Goal: Information Seeking & Learning: Learn about a topic

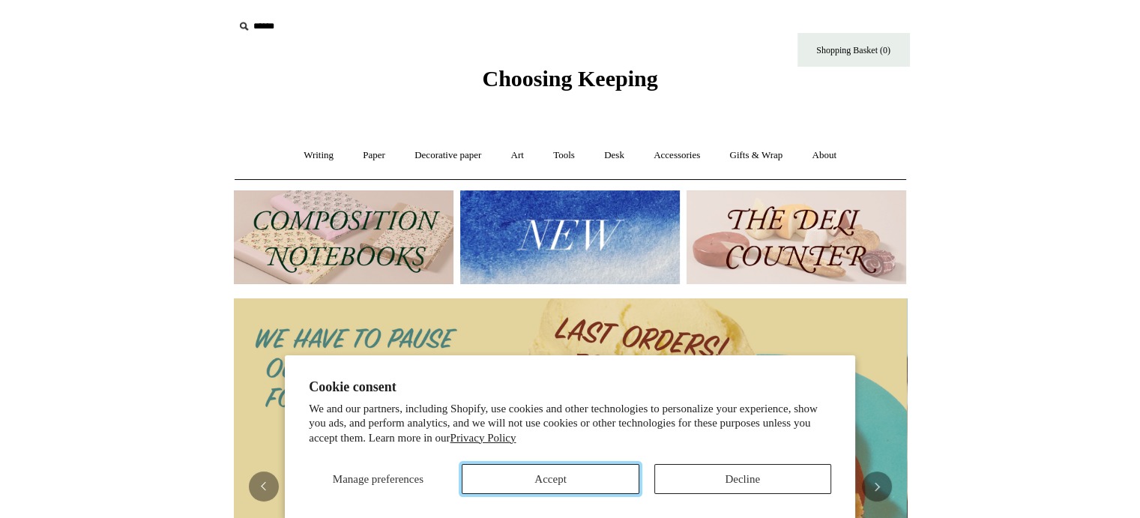
click at [585, 480] on button "Accept" at bounding box center [550, 479] width 177 height 30
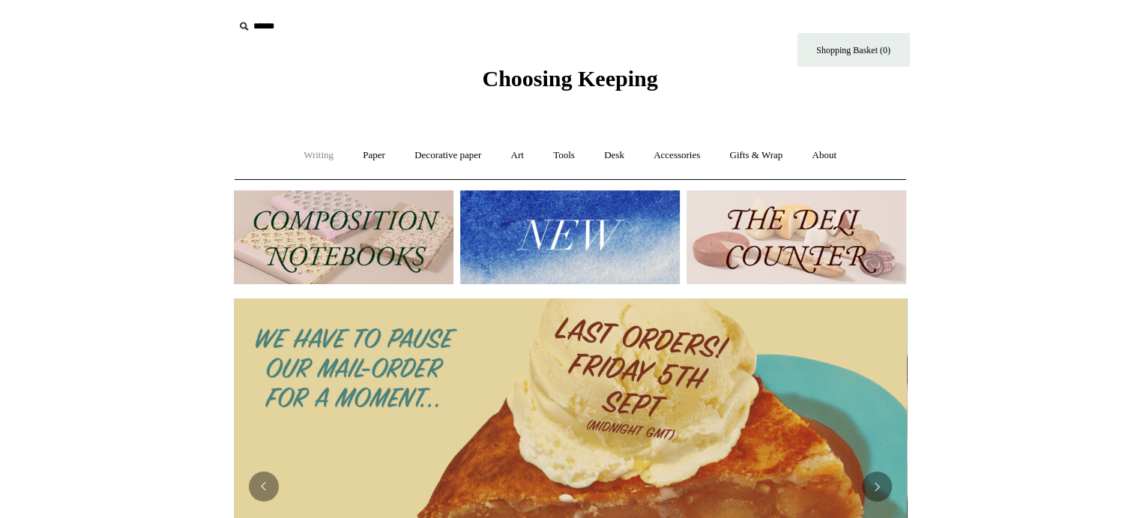
click at [295, 155] on link "Writing +" at bounding box center [318, 156] width 57 height 40
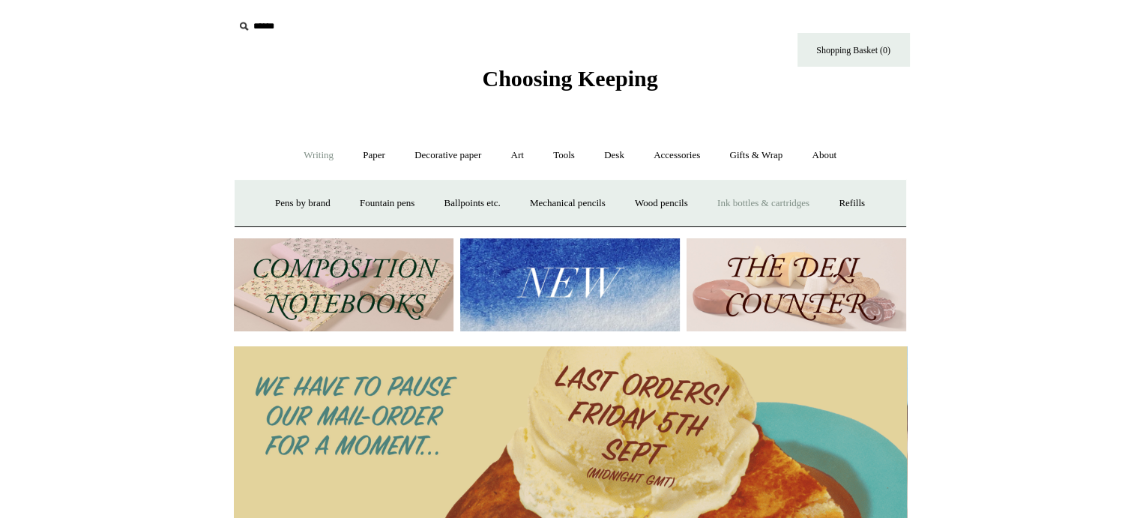
click at [744, 198] on link "Ink bottles & cartridges +" at bounding box center [763, 204] width 119 height 40
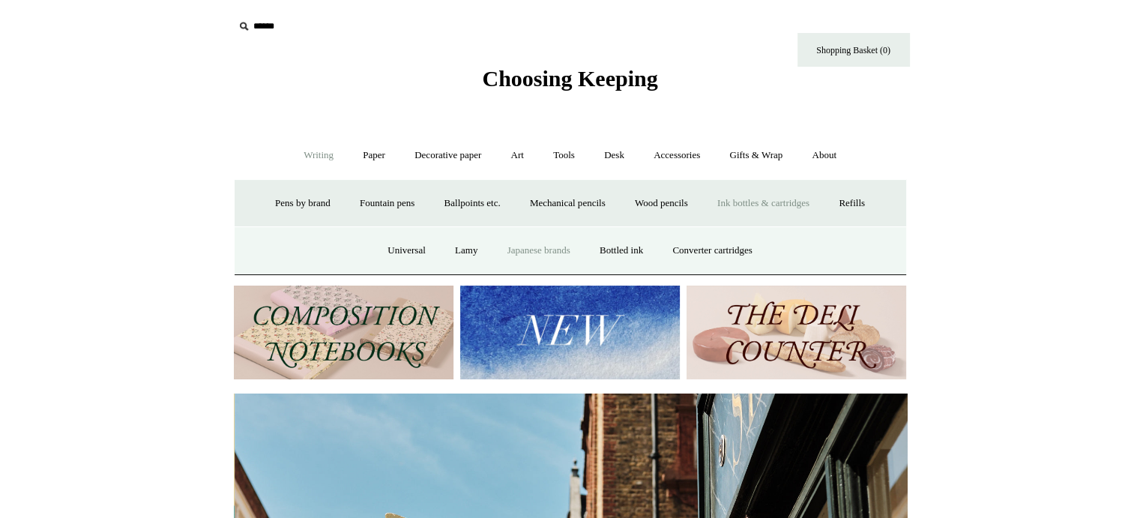
scroll to position [0, 673]
click at [620, 242] on link "Bottled ink" at bounding box center [621, 251] width 70 height 40
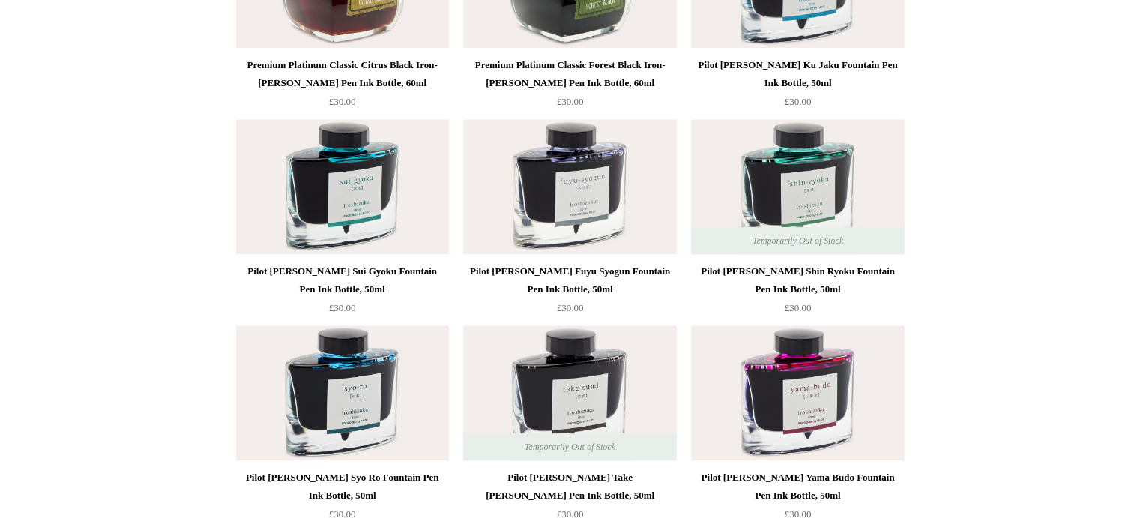
scroll to position [1799, 0]
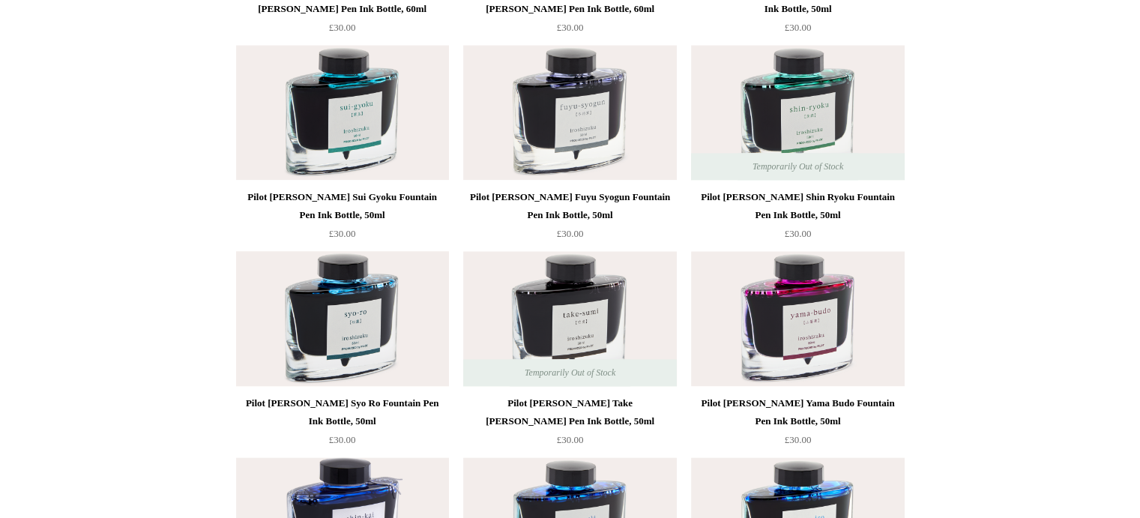
click at [370, 345] on img at bounding box center [342, 318] width 213 height 135
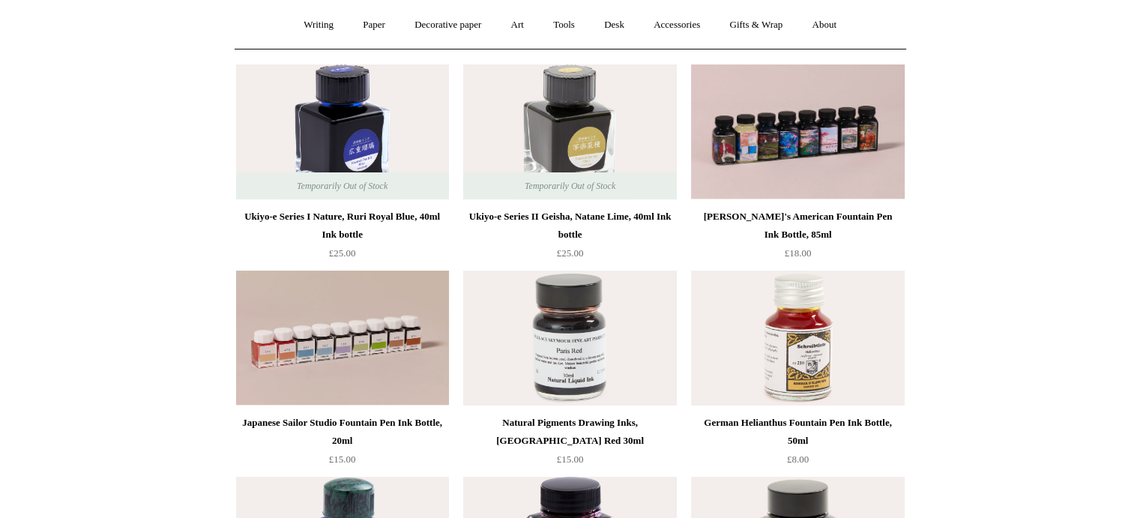
scroll to position [0, 0]
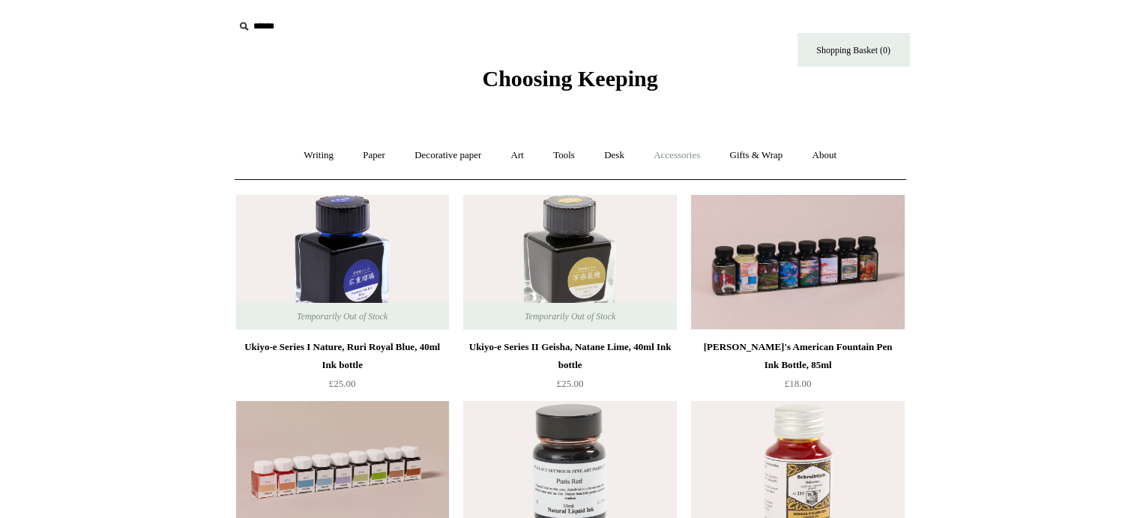
click at [680, 148] on link "Accessories +" at bounding box center [676, 156] width 73 height 40
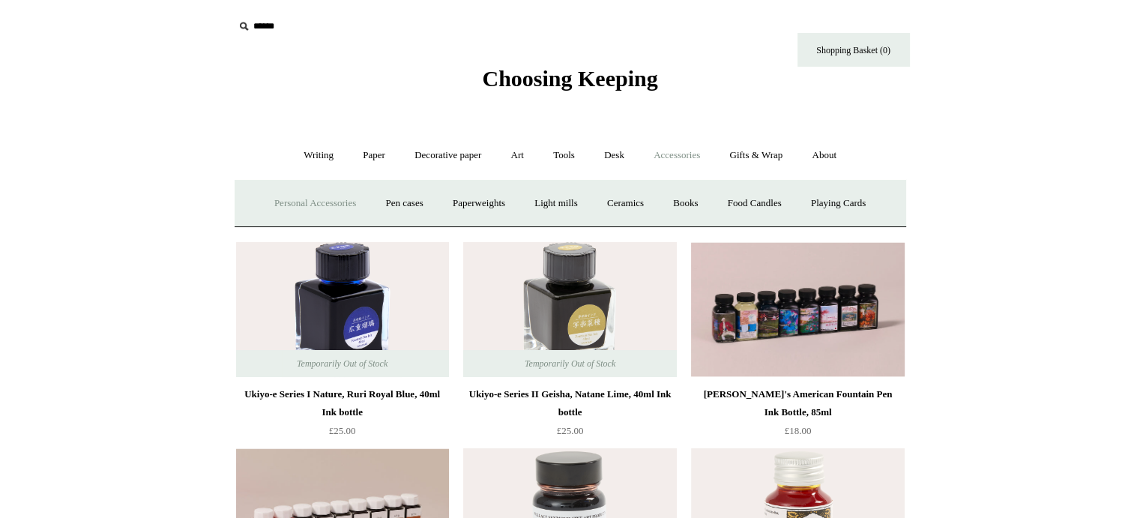
click at [345, 201] on link "Personal Accessories +" at bounding box center [315, 204] width 109 height 40
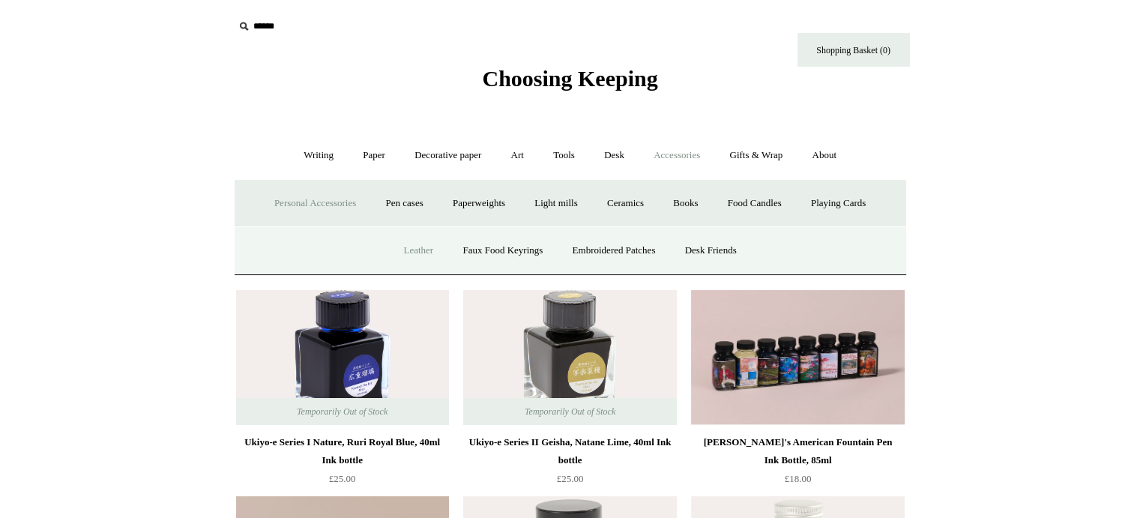
click at [415, 245] on link "Leather" at bounding box center [418, 251] width 57 height 40
click at [522, 149] on link "Art +" at bounding box center [518, 156] width 40 height 40
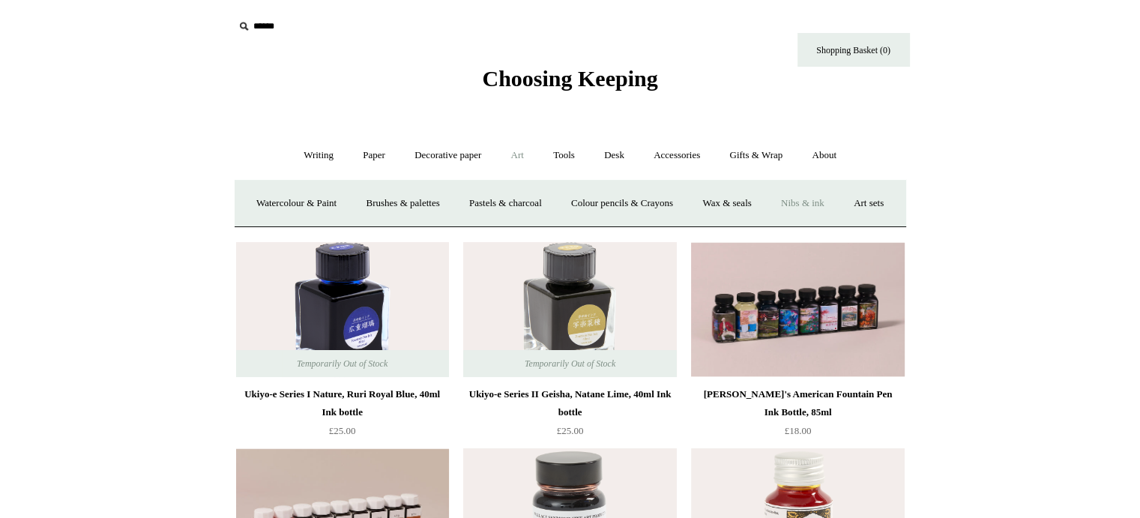
click at [838, 197] on link "Nibs & ink" at bounding box center [803, 204] width 70 height 40
click at [362, 149] on link "Paper +" at bounding box center [373, 156] width 49 height 40
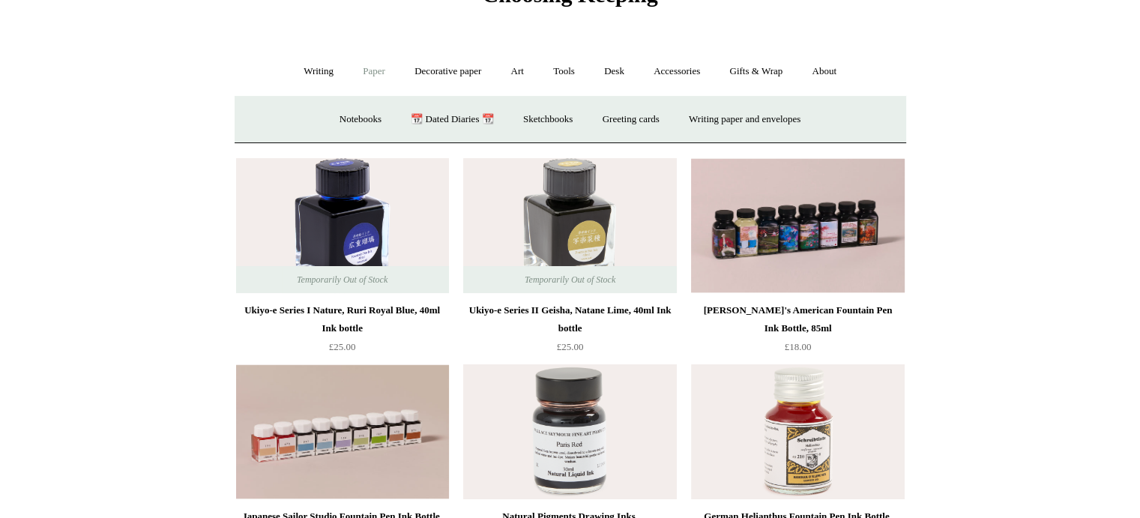
scroll to position [75, 0]
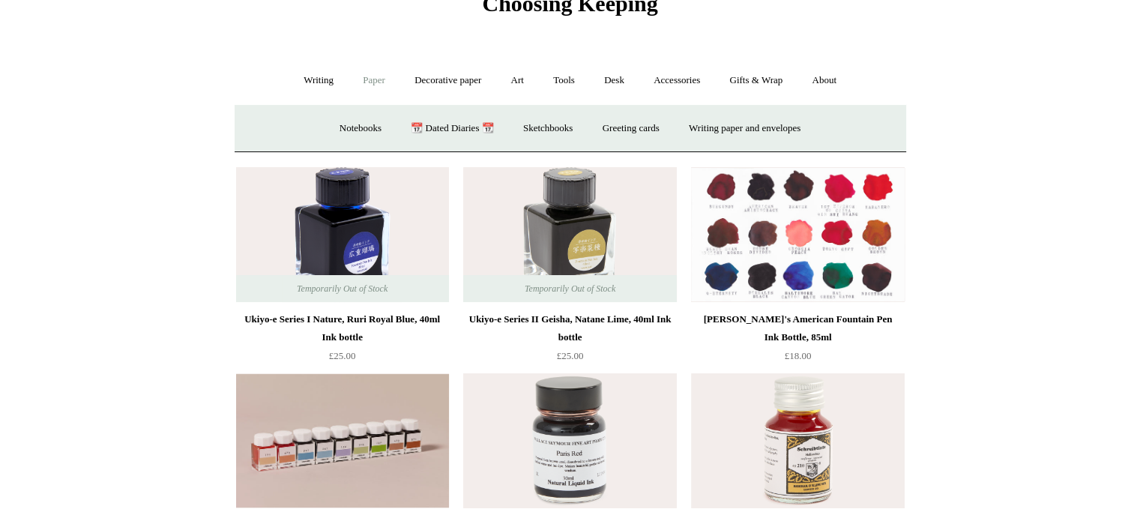
click at [803, 241] on img at bounding box center [797, 234] width 213 height 135
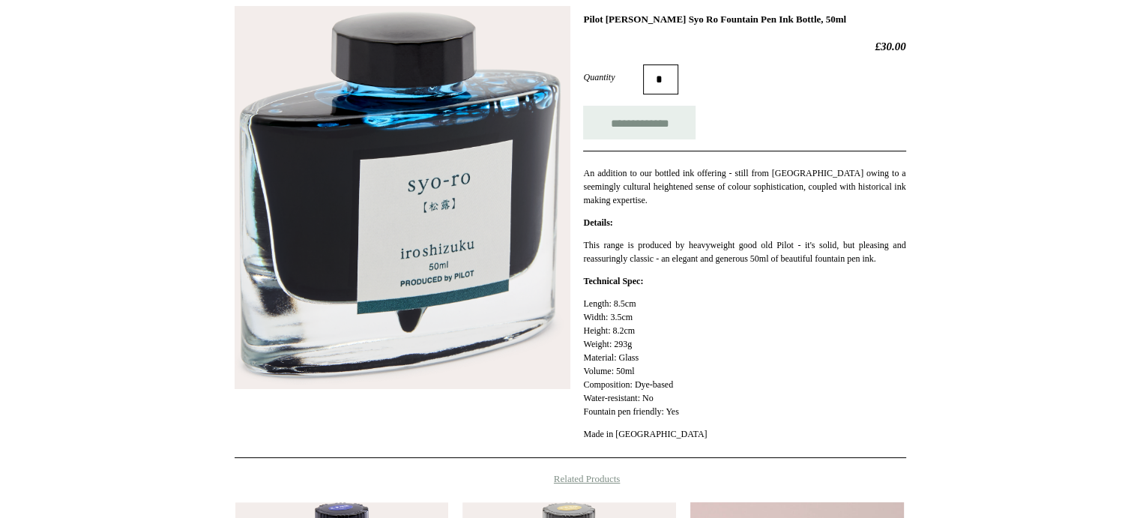
scroll to position [225, 0]
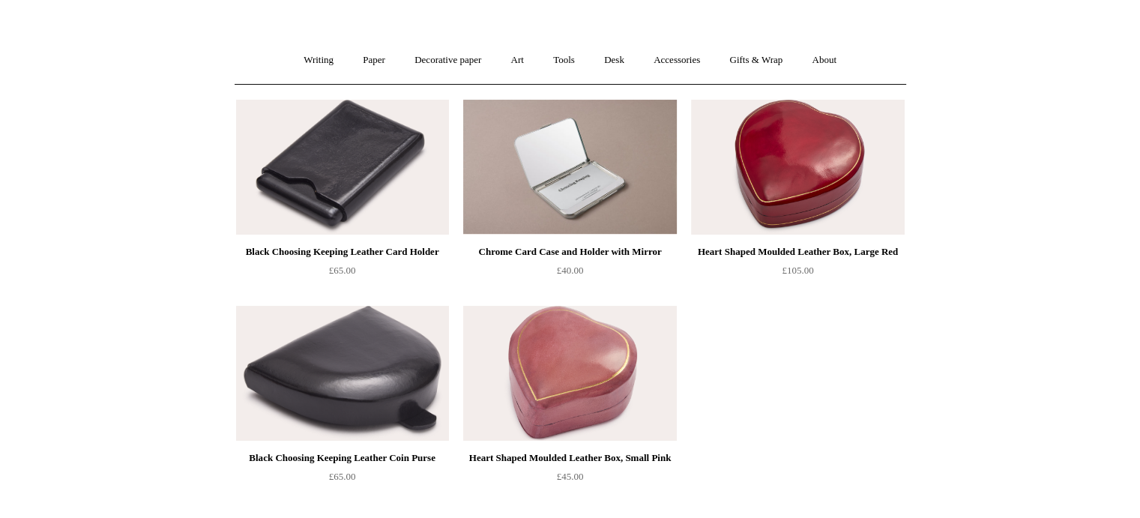
scroll to position [150, 0]
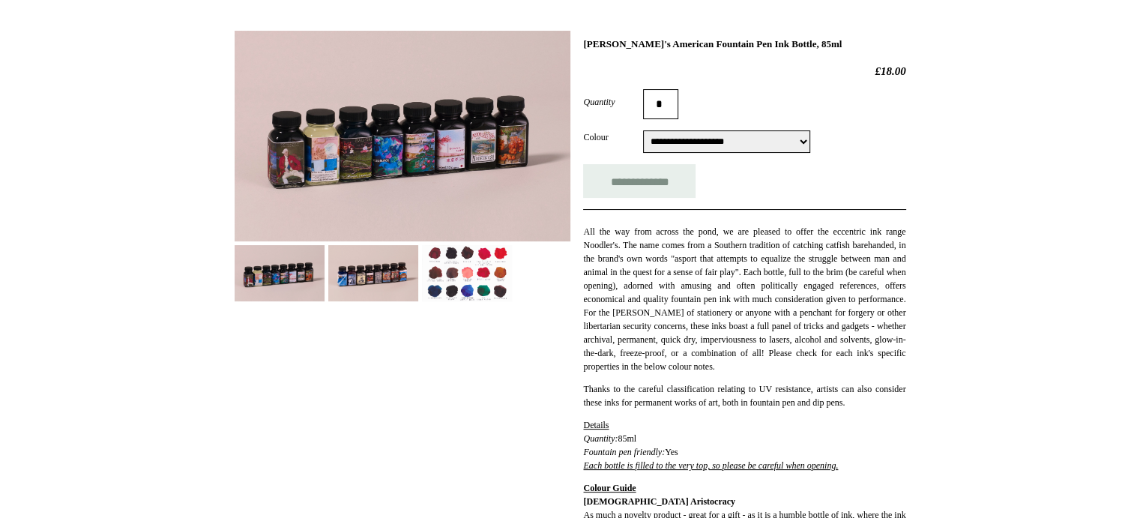
scroll to position [225, 0]
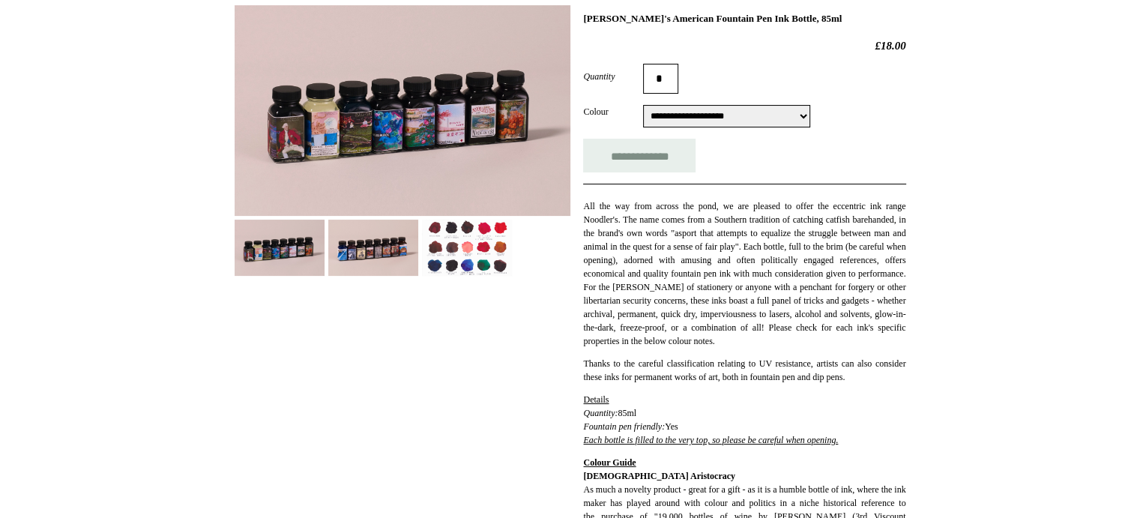
click at [810, 115] on select "**********" at bounding box center [726, 116] width 167 height 22
select select "**********"
click at [643, 105] on select "**********" at bounding box center [726, 116] width 167 height 22
click at [809, 116] on select "**********" at bounding box center [726, 116] width 167 height 22
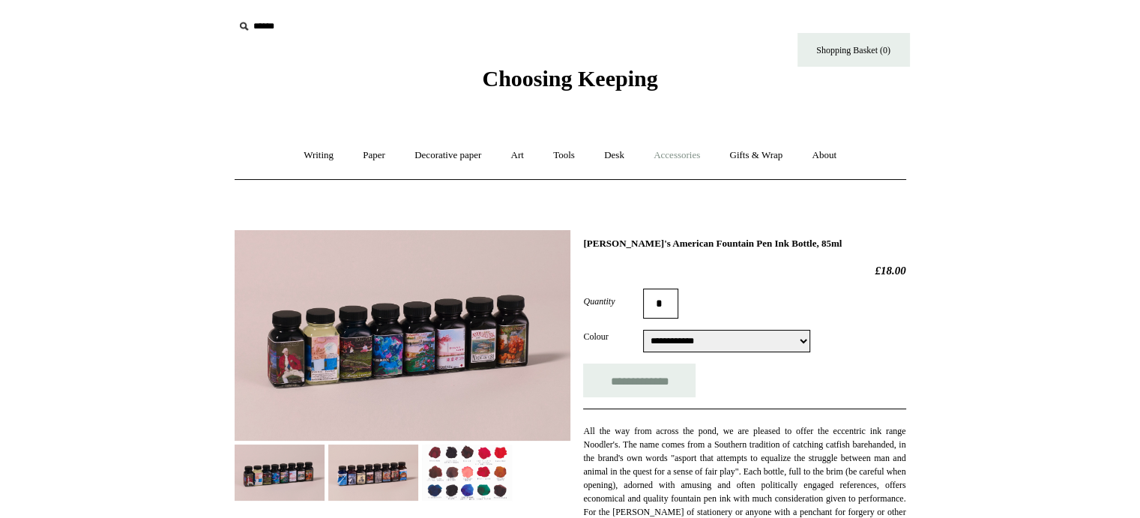
click at [685, 151] on link "Accessories +" at bounding box center [676, 156] width 73 height 40
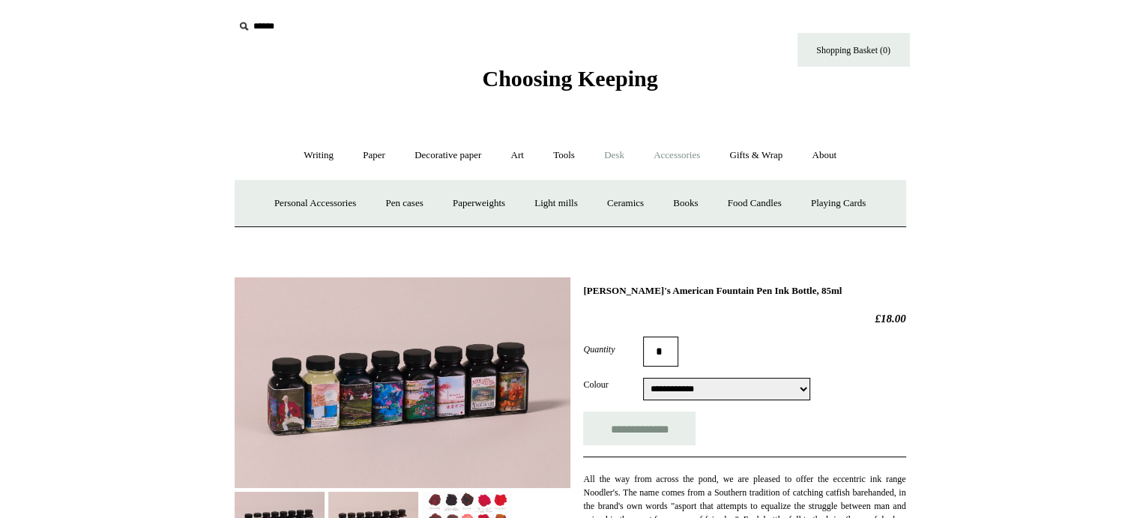
click at [615, 157] on link "Desk +" at bounding box center [614, 156] width 47 height 40
click at [627, 199] on link "Desk Accessories" at bounding box center [633, 204] width 95 height 40
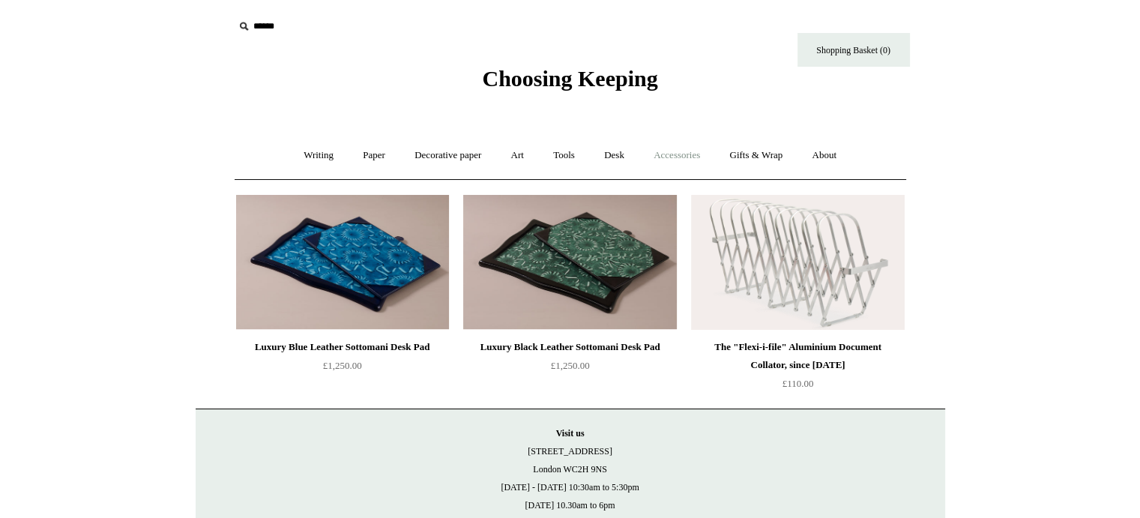
click at [667, 151] on link "Accessories +" at bounding box center [676, 156] width 73 height 40
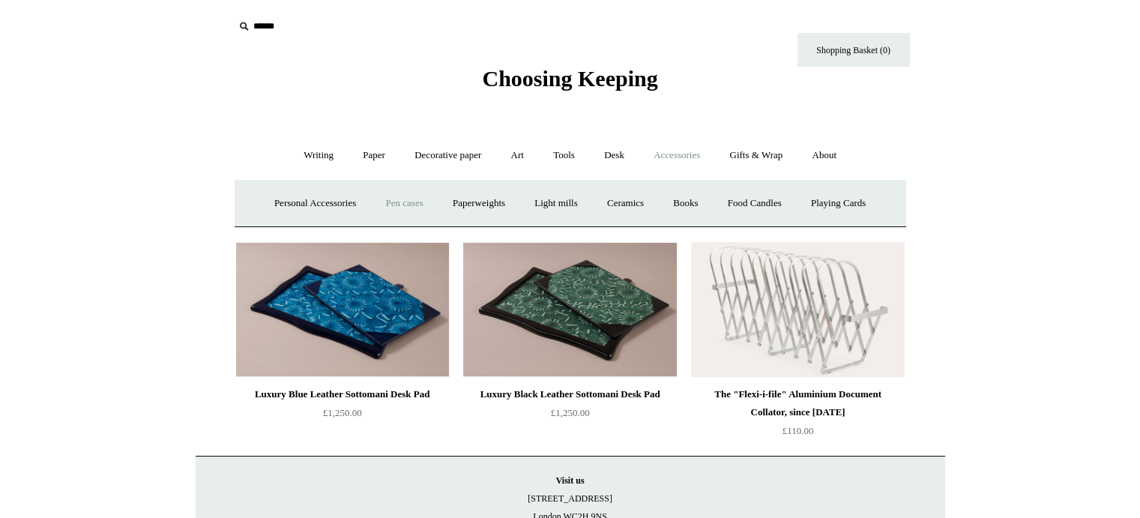
click at [387, 199] on link "Pen cases" at bounding box center [404, 204] width 64 height 40
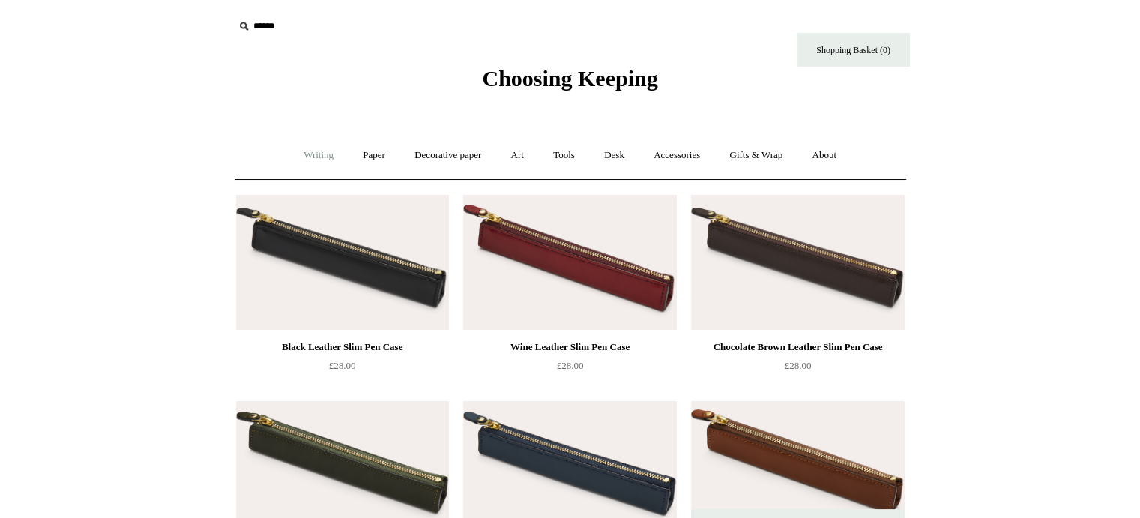
click at [314, 157] on link "Writing +" at bounding box center [318, 156] width 57 height 40
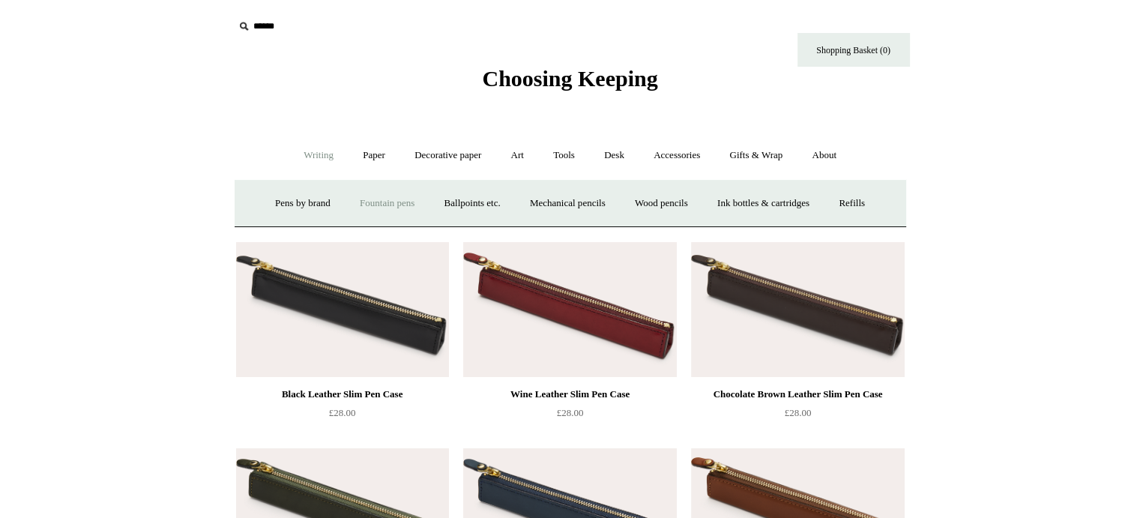
click at [357, 198] on link "Fountain pens +" at bounding box center [387, 204] width 82 height 40
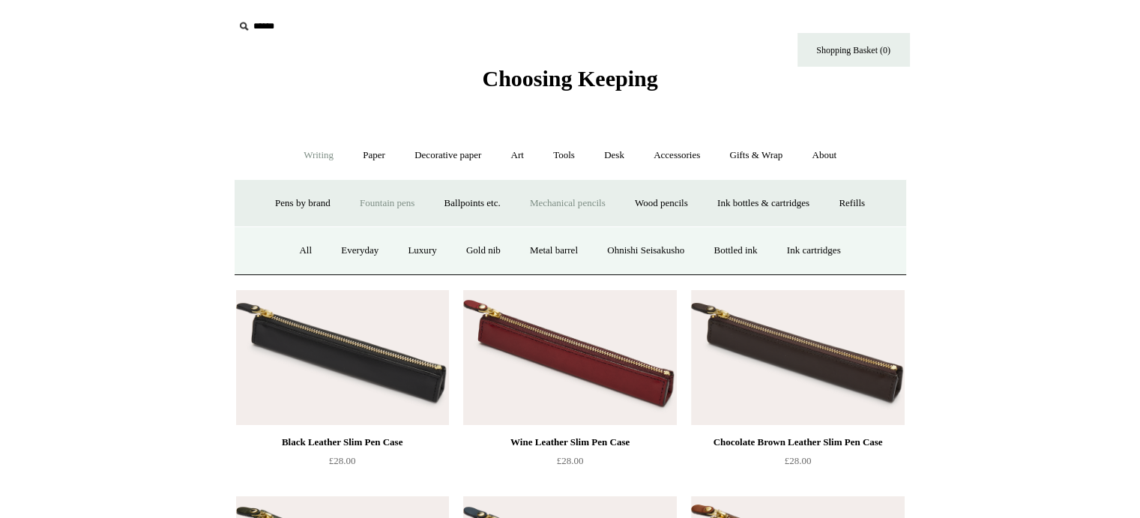
click at [564, 199] on link "Mechanical pencils +" at bounding box center [567, 204] width 103 height 40
click at [564, 246] on link "Chunky" at bounding box center [566, 251] width 58 height 40
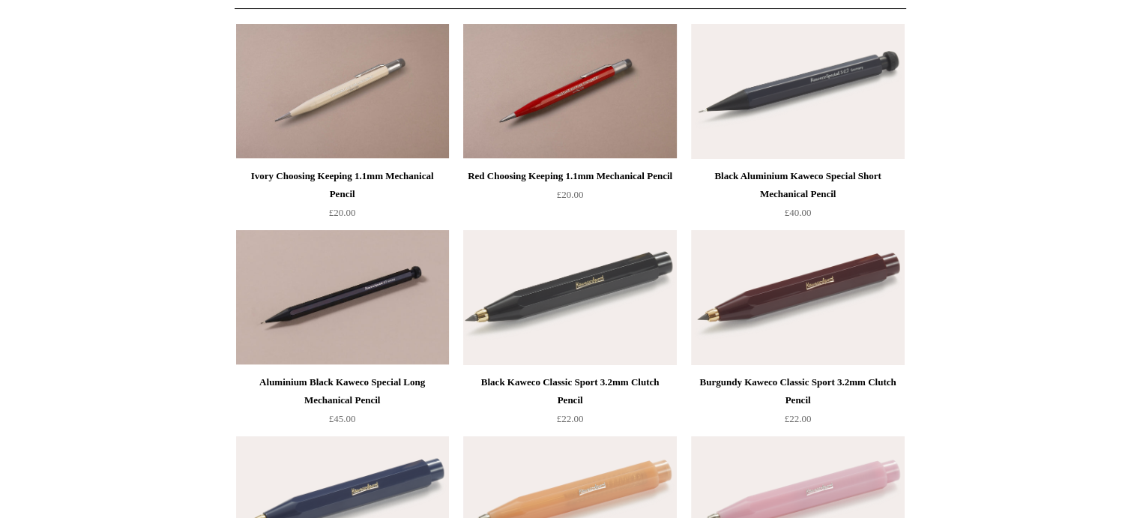
scroll to position [11, 0]
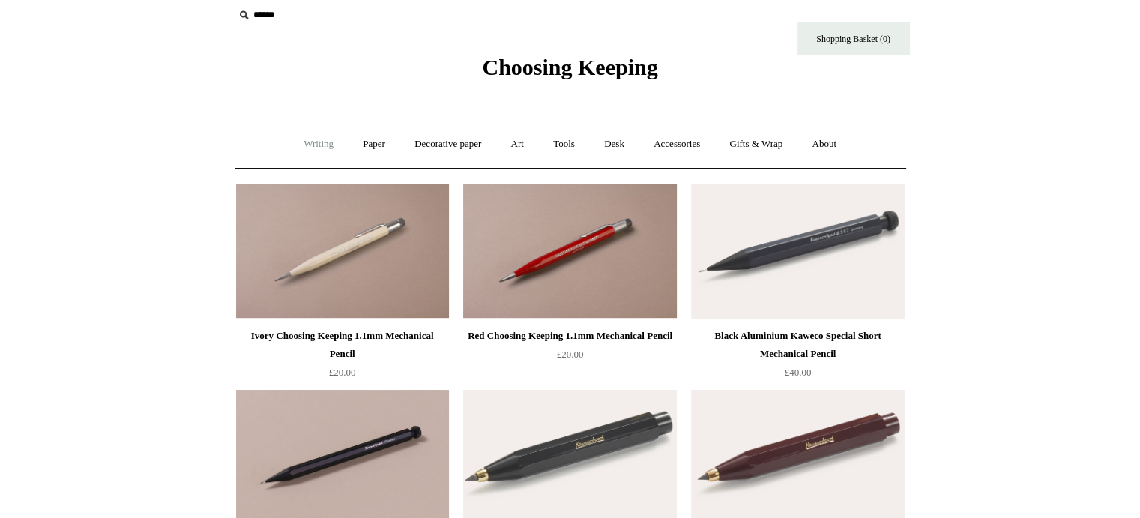
click at [313, 141] on link "Writing +" at bounding box center [318, 144] width 57 height 40
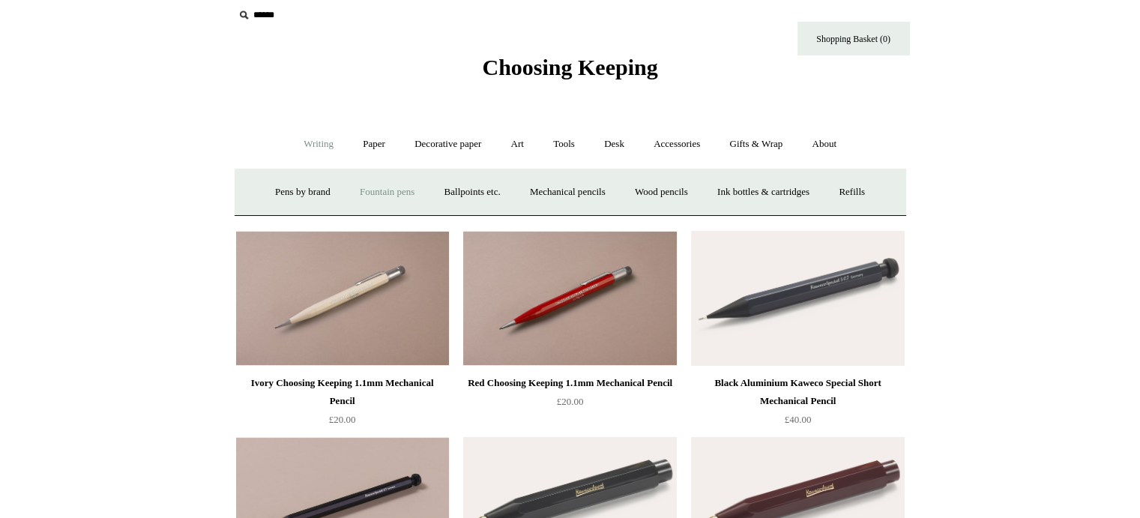
click at [394, 187] on link "Fountain pens +" at bounding box center [387, 192] width 82 height 40
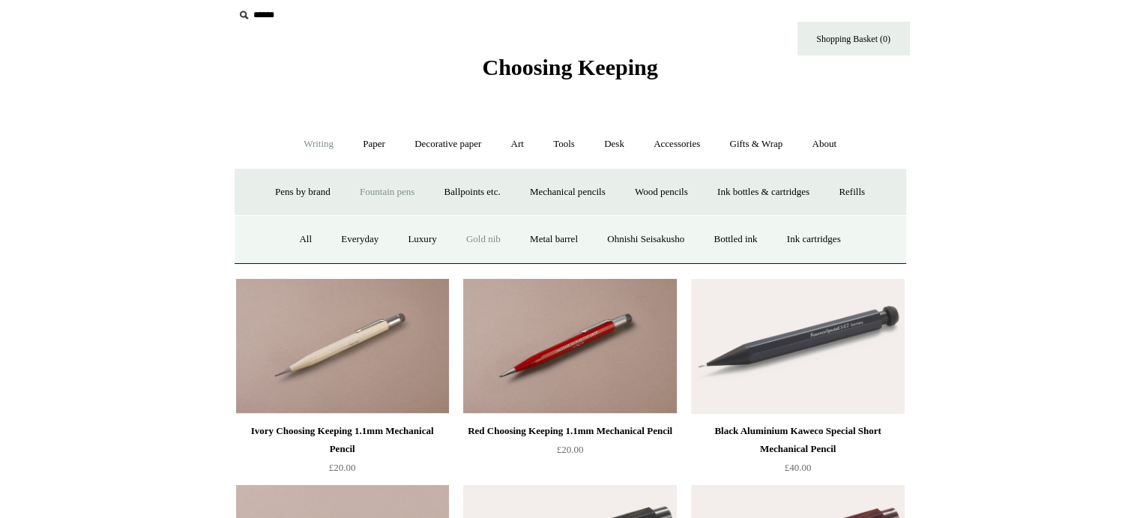
click at [464, 234] on link "Gold nib" at bounding box center [483, 240] width 61 height 40
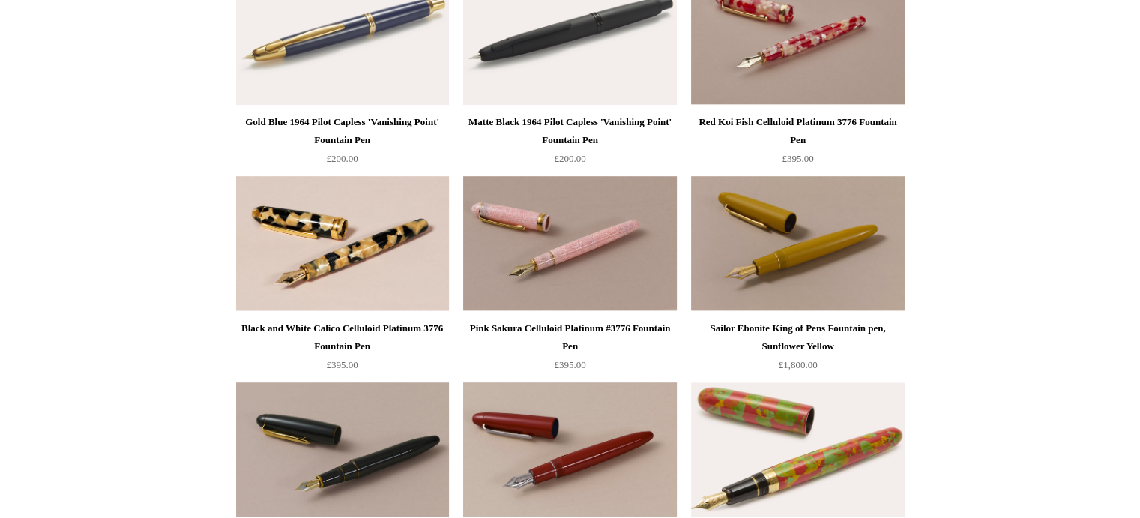
scroll to position [675, 0]
